Goal: Transaction & Acquisition: Purchase product/service

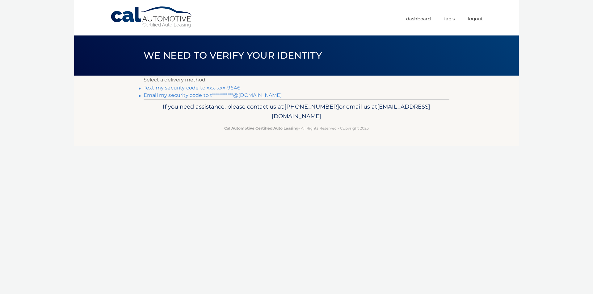
click at [210, 88] on link "Text my security code to xxx-xxx-9646" at bounding box center [192, 88] width 97 height 6
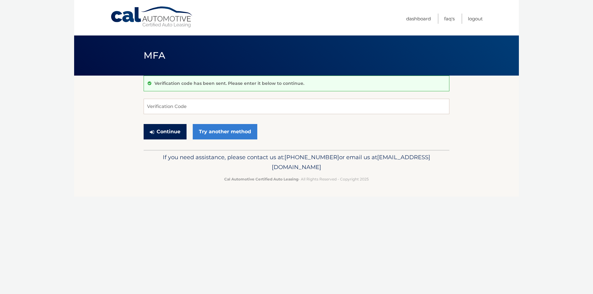
click at [171, 133] on button "Continue" at bounding box center [165, 131] width 43 height 15
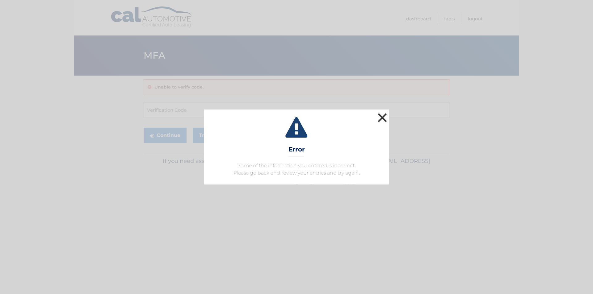
click at [387, 118] on button "×" at bounding box center [382, 118] width 12 height 12
click at [384, 113] on button "×" at bounding box center [382, 118] width 12 height 12
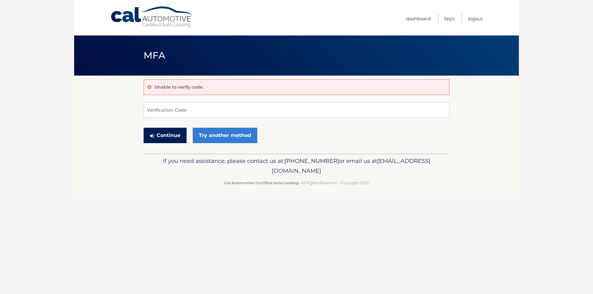
click at [169, 135] on button "Continue" at bounding box center [165, 135] width 43 height 15
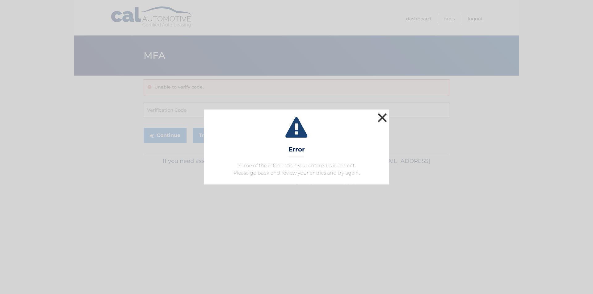
click at [379, 116] on button "×" at bounding box center [382, 118] width 12 height 12
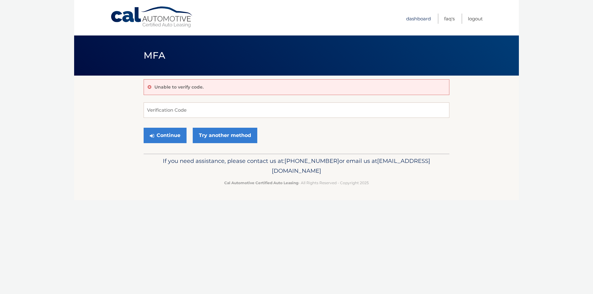
click at [413, 17] on link "Dashboard" at bounding box center [418, 19] width 25 height 10
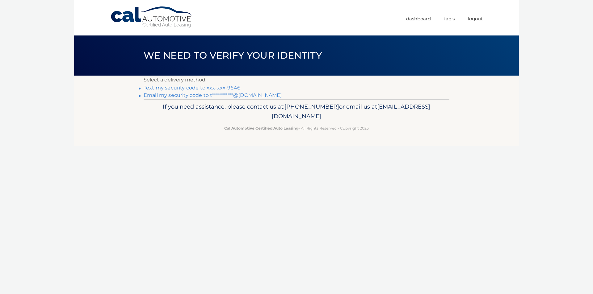
click at [236, 94] on link "**********" at bounding box center [213, 95] width 138 height 6
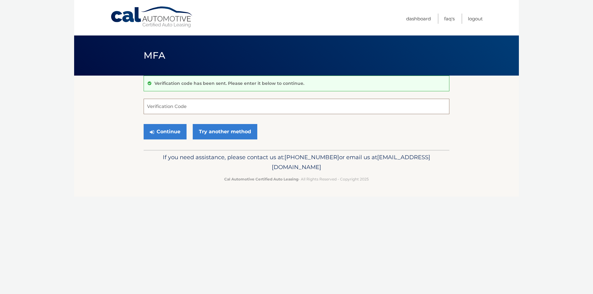
click at [286, 109] on input "Verification Code" at bounding box center [297, 106] width 306 height 15
type input "880582"
click at [162, 135] on button "Continue" at bounding box center [165, 131] width 43 height 15
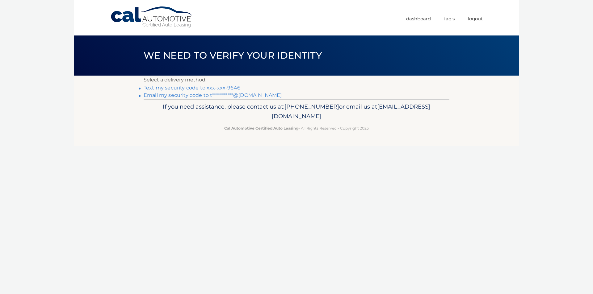
click at [250, 95] on link "**********" at bounding box center [213, 95] width 138 height 6
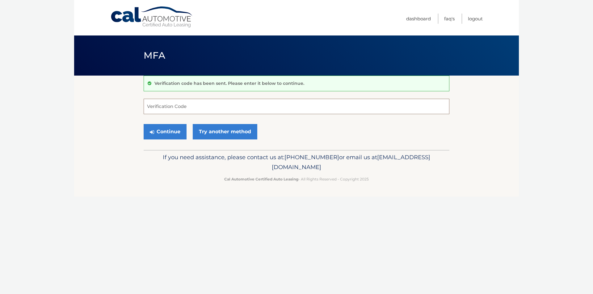
click at [325, 111] on input "Verification Code" at bounding box center [297, 106] width 306 height 15
type input "211429"
click at [175, 133] on button "Continue" at bounding box center [165, 131] width 43 height 15
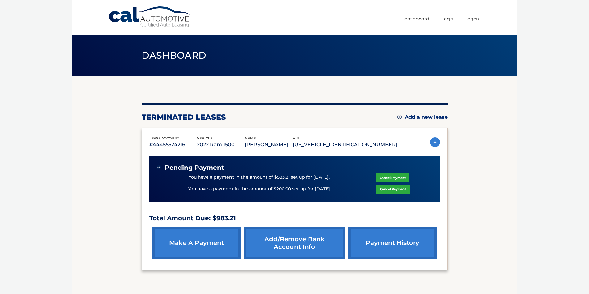
click at [400, 189] on link "Cancel Payment" at bounding box center [392, 189] width 33 height 9
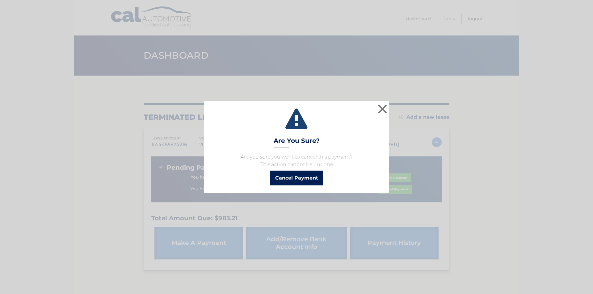
click at [300, 180] on button "Cancel Payment" at bounding box center [296, 178] width 53 height 15
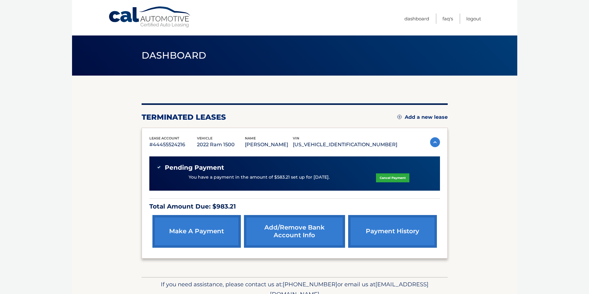
click at [225, 237] on link "make a payment" at bounding box center [196, 231] width 88 height 33
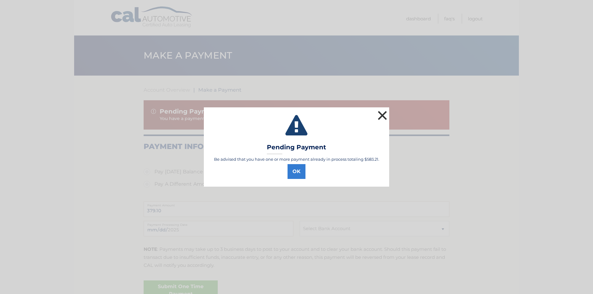
click at [385, 117] on button "×" at bounding box center [382, 115] width 12 height 12
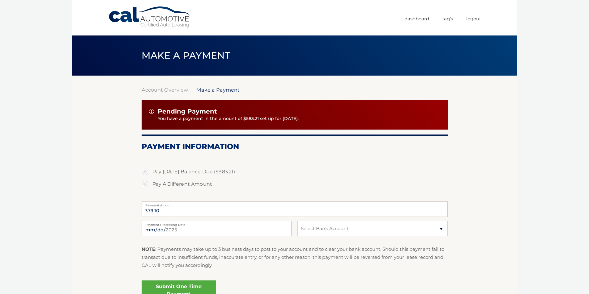
click at [147, 185] on label "Pay A Different Amount" at bounding box center [295, 184] width 306 height 12
click at [147, 185] on input "Pay A Different Amount" at bounding box center [147, 183] width 6 height 10
radio input "true"
click at [157, 211] on input "Payment Amount" at bounding box center [295, 209] width 306 height 15
type input "200.00"
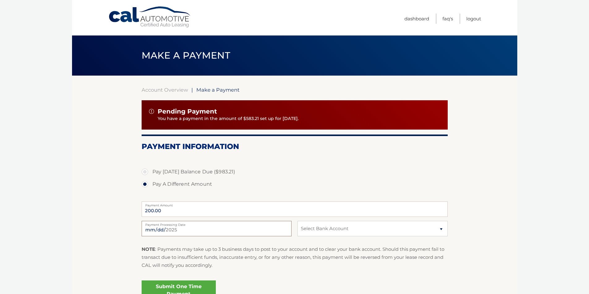
click at [186, 230] on input "2025-09-15" at bounding box center [217, 228] width 150 height 15
type input "2025-09-23"
click at [315, 234] on select "Select Bank Account Checking WELLS FARGO BANK *****8456 Checking BANK OF AMERIC…" at bounding box center [372, 228] width 150 height 15
select select "MzRjZjgwYmQtODQ2Ny00NTQxLWFhMzMtM2M2MTZmZmQ2ZmY2"
click at [297, 221] on select "Select Bank Account Checking WELLS FARGO BANK *****8456 Checking BANK OF AMERIC…" at bounding box center [372, 228] width 150 height 15
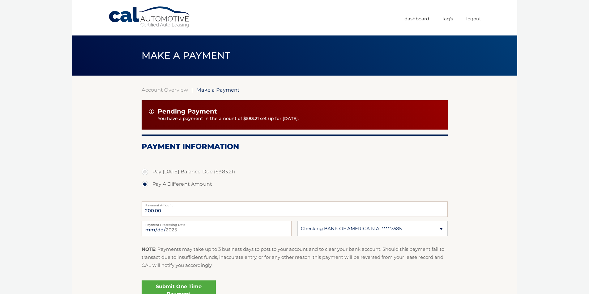
click at [99, 188] on section "Account Overview | Make a Payment Pending Payment You have a payment in the amo…" at bounding box center [294, 193] width 445 height 234
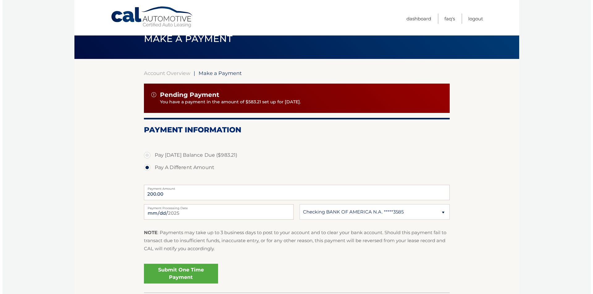
scroll to position [62, 0]
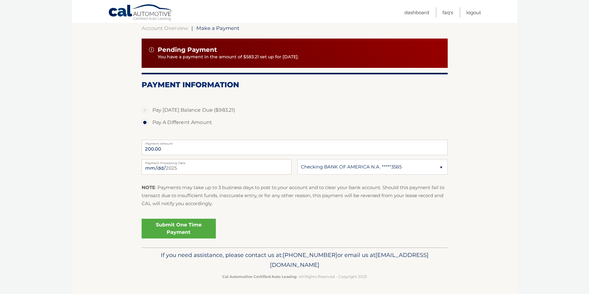
click at [188, 231] on link "Submit One Time Payment" at bounding box center [179, 229] width 74 height 20
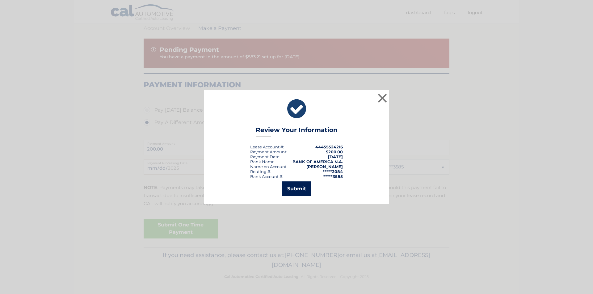
click at [297, 193] on button "Submit" at bounding box center [296, 189] width 29 height 15
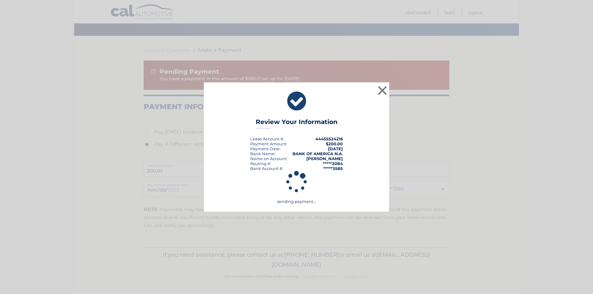
scroll to position [40, 0]
